Goal: Task Accomplishment & Management: Use online tool/utility

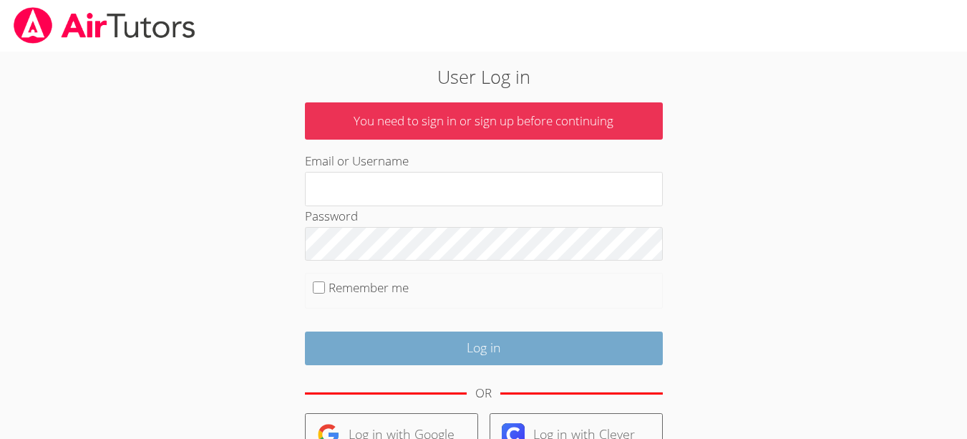
type input "edwardh"
click at [469, 334] on input "Log in" at bounding box center [484, 348] width 358 height 34
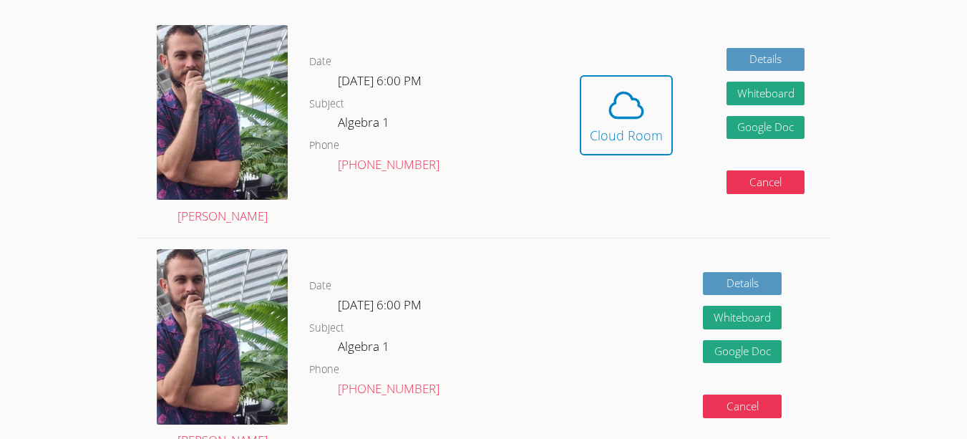
scroll to position [307, 0]
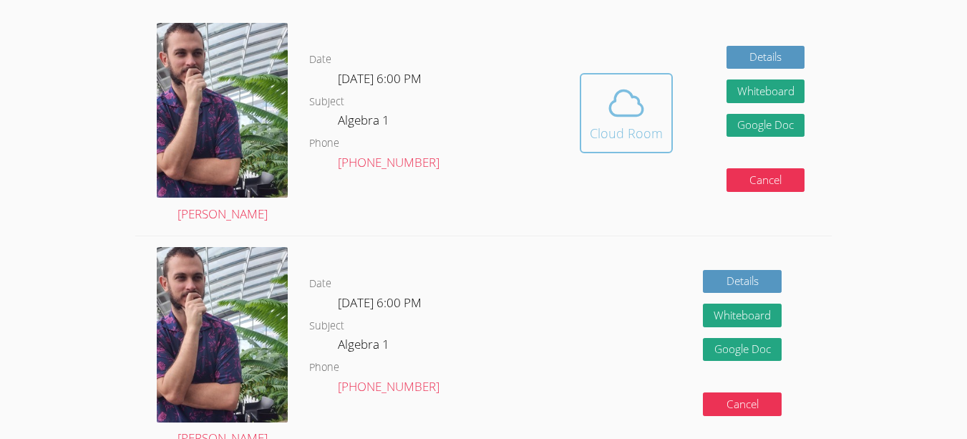
click at [616, 112] on icon at bounding box center [626, 103] width 40 height 40
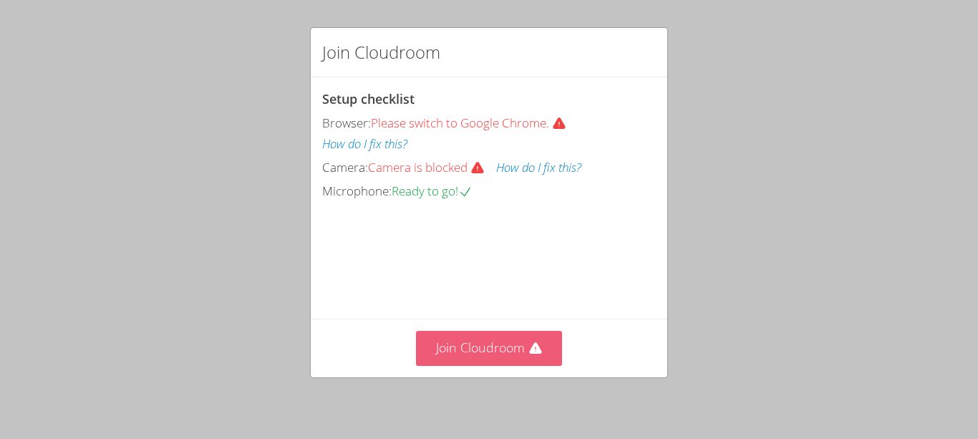
click at [473, 352] on button "Join Cloudroom" at bounding box center [489, 348] width 147 height 35
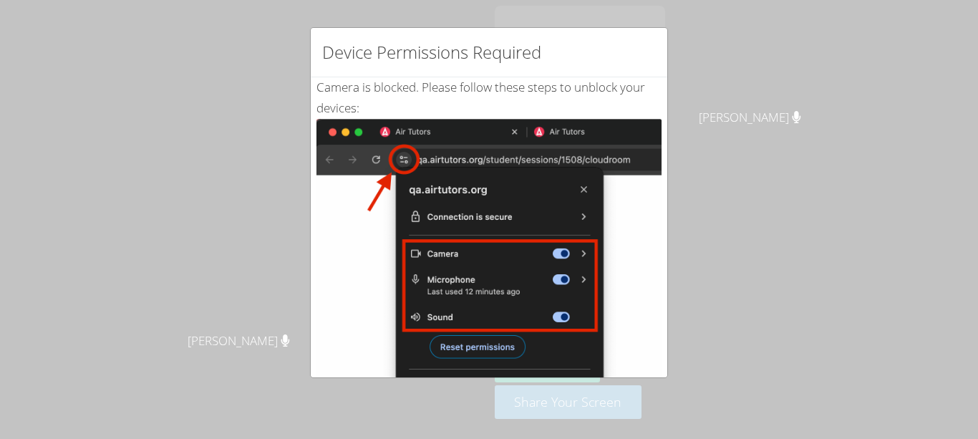
scroll to position [286, 0]
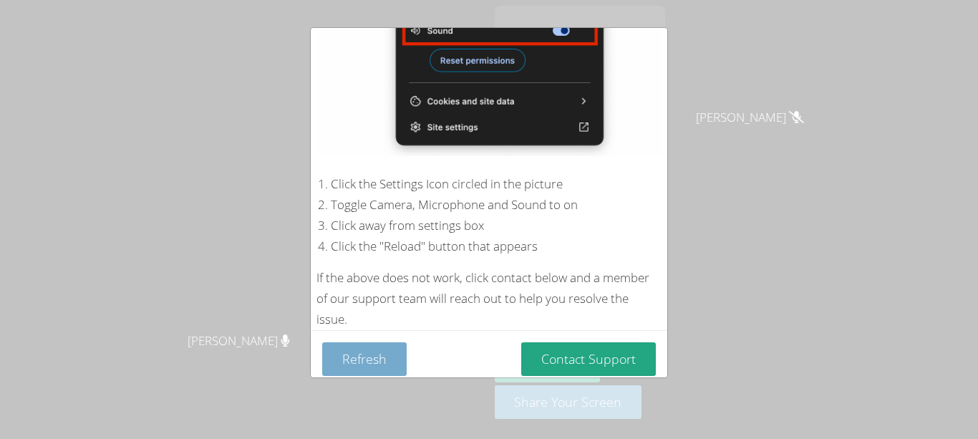
click at [382, 362] on button "Refresh" at bounding box center [364, 359] width 84 height 34
